Goal: Task Accomplishment & Management: Manage account settings

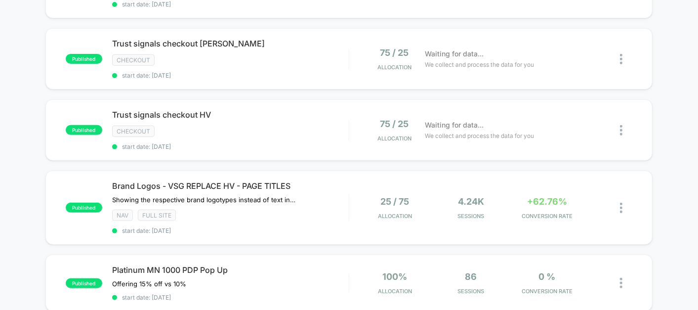
scroll to position [114, 0]
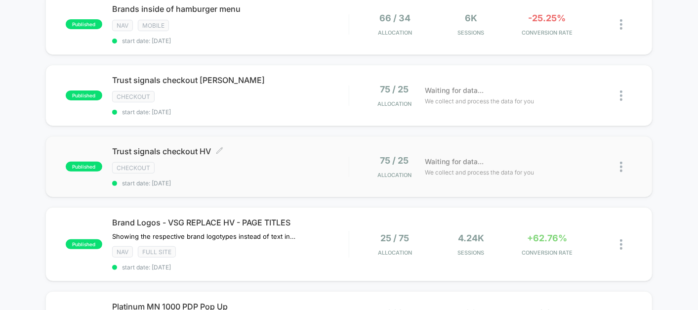
click at [276, 166] on div "checkout" at bounding box center [230, 167] width 237 height 11
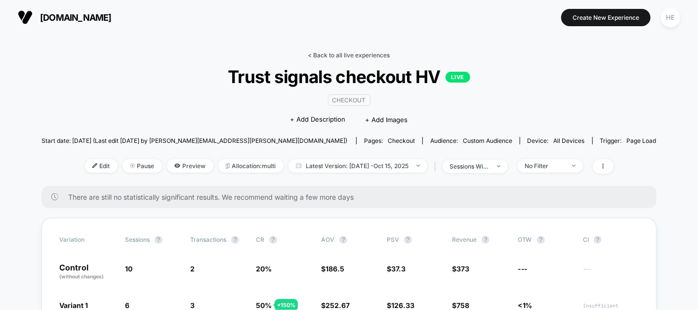
click at [345, 56] on link "< Back to all live experiences" at bounding box center [349, 54] width 82 height 7
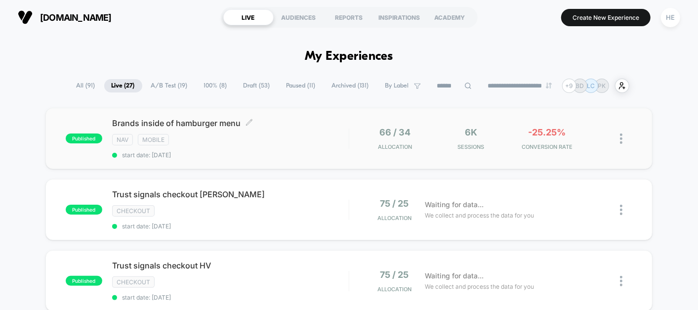
click at [285, 142] on div "NAV Mobile" at bounding box center [230, 139] width 237 height 11
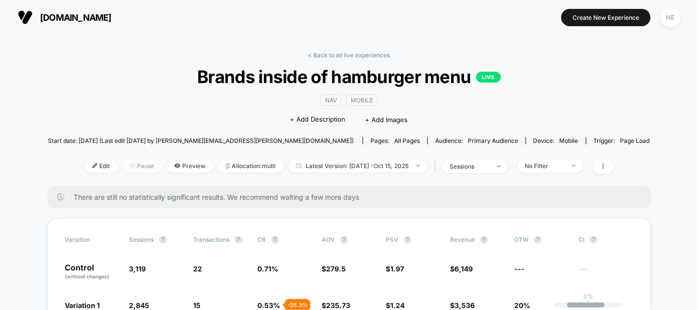
click at [131, 166] on span "Pause" at bounding box center [143, 165] width 40 height 13
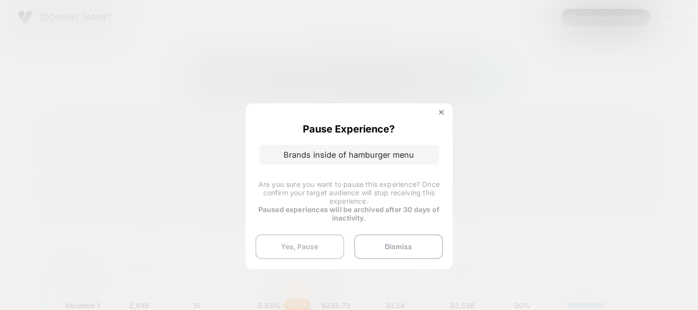
click at [308, 247] on button "Yes, Pause" at bounding box center [299, 246] width 89 height 25
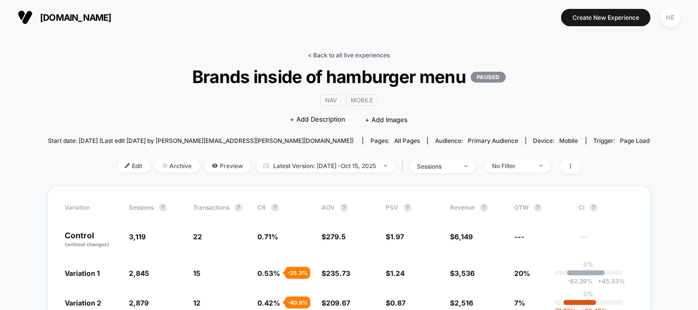
click at [349, 56] on link "< Back to all live experiences" at bounding box center [349, 54] width 82 height 7
